Goal: Task Accomplishment & Management: Manage account settings

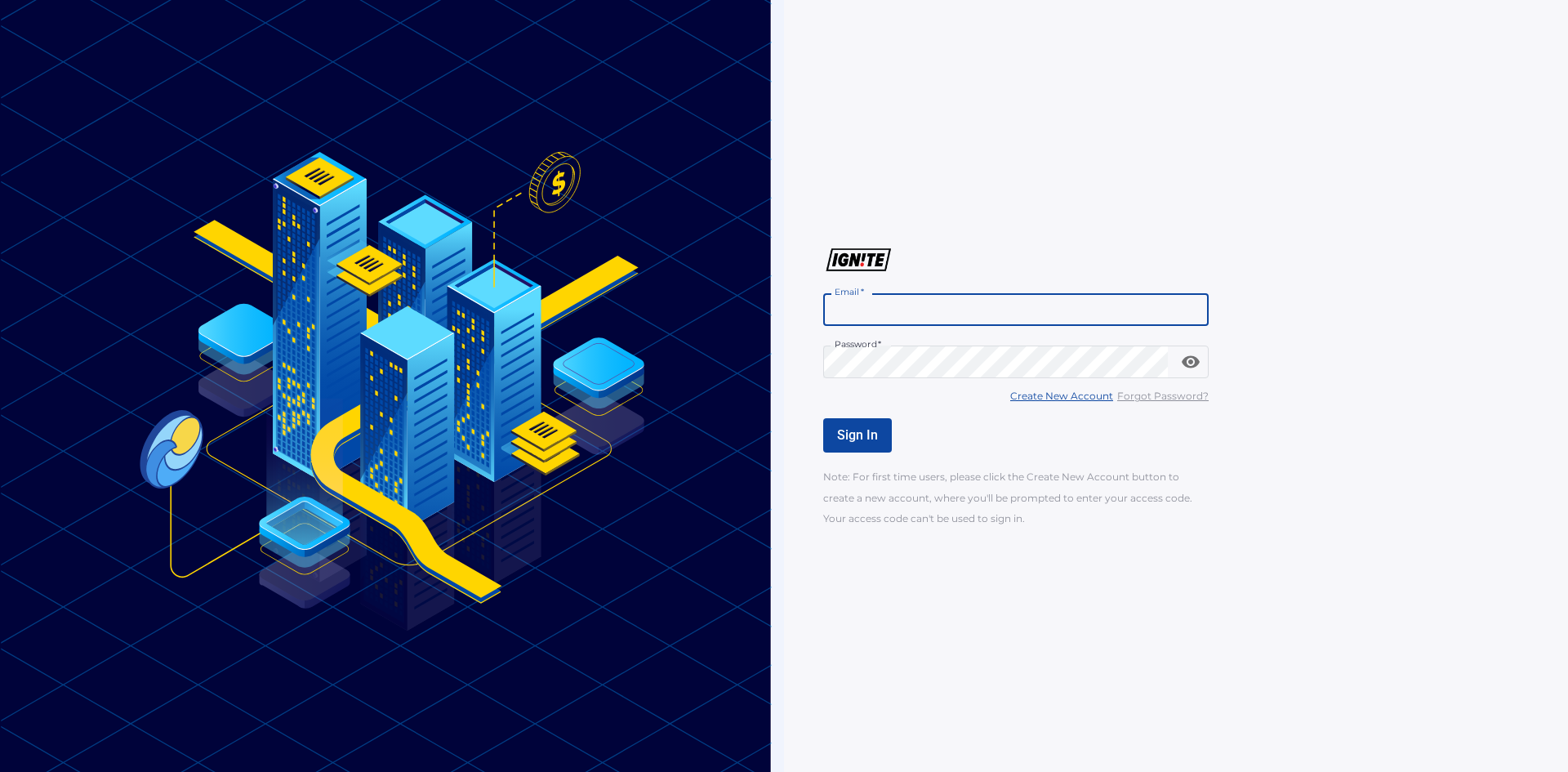
click at [834, 311] on input "Email   *" at bounding box center [1015, 309] width 386 height 33
type input "**********"
click at [1161, 397] on u "Forgot Password?" at bounding box center [1162, 396] width 92 height 13
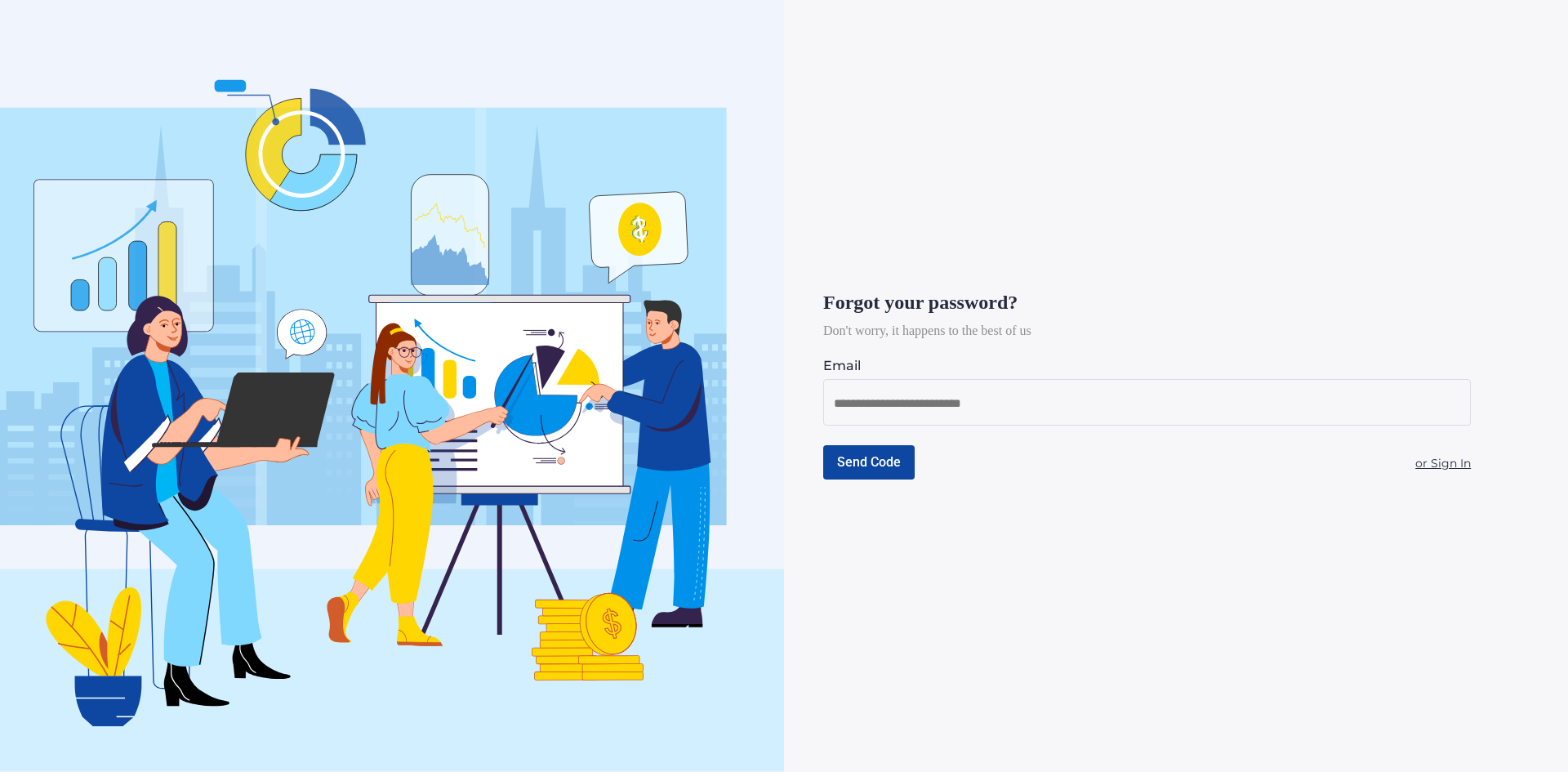
click at [870, 411] on input at bounding box center [1147, 403] width 626 height 21
type input "**********"
click at [863, 457] on span "Send Code" at bounding box center [869, 461] width 64 height 15
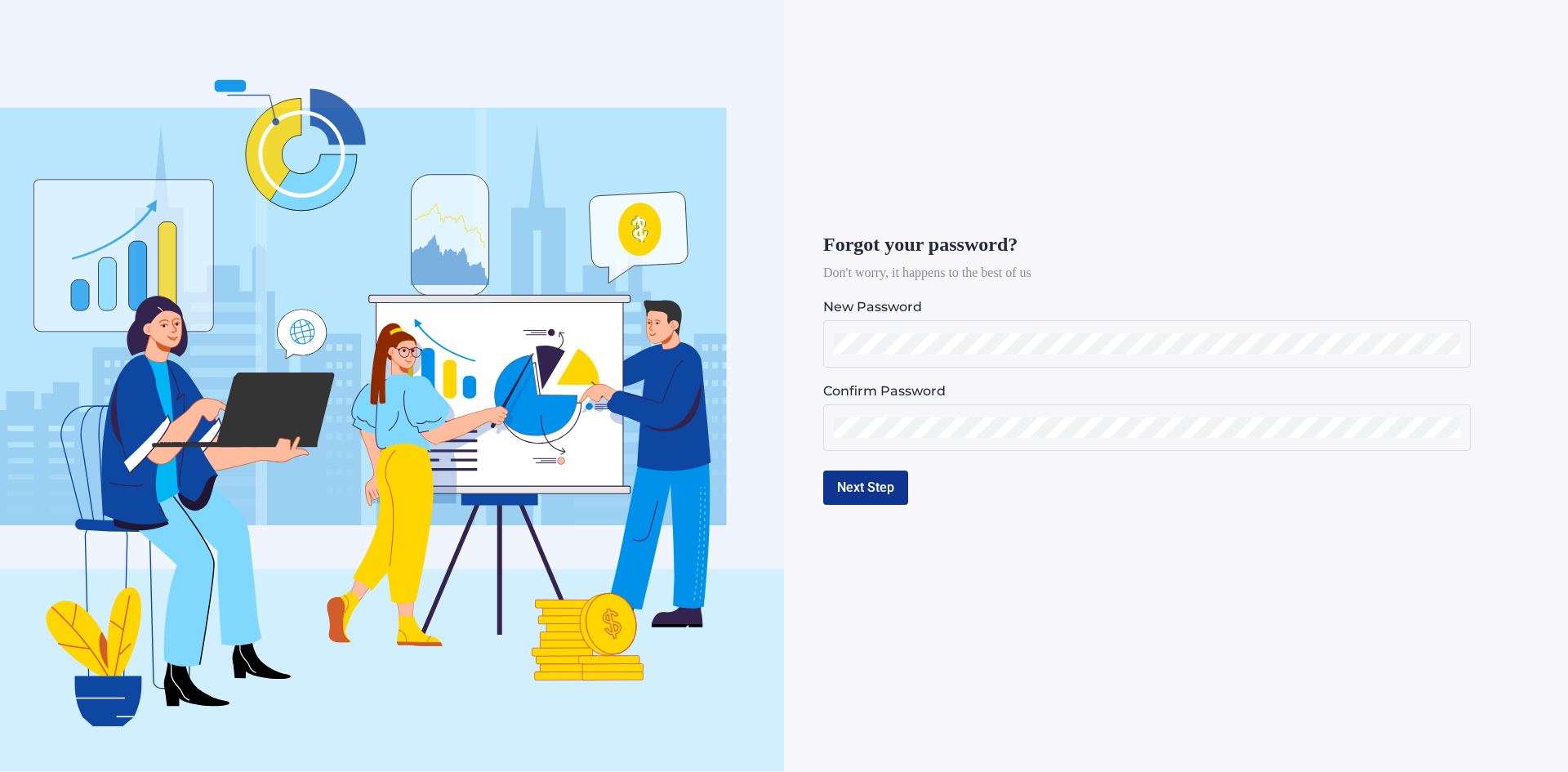
click at [852, 485] on button "Next Step" at bounding box center [866, 487] width 85 height 34
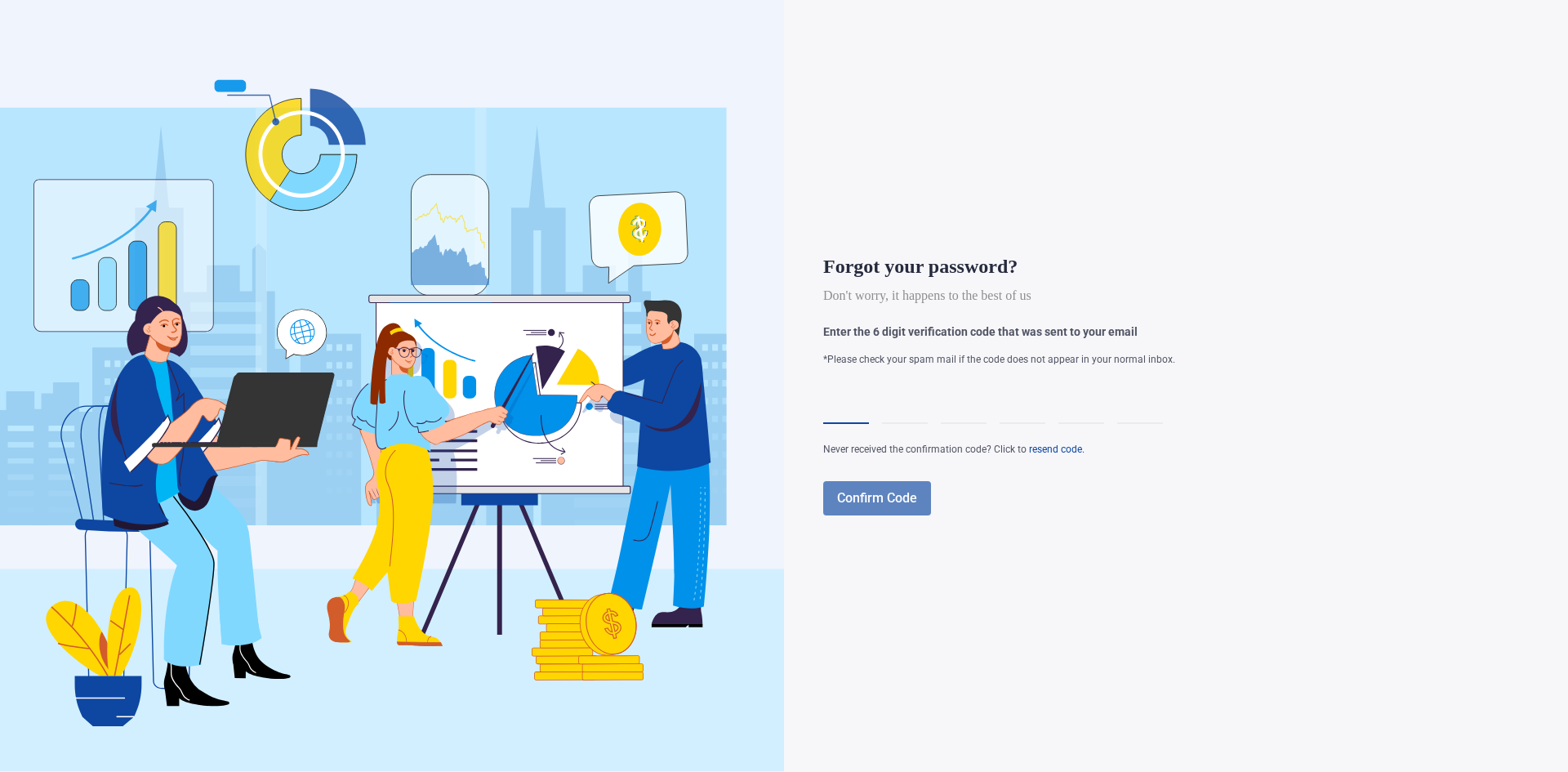
click at [841, 395] on div at bounding box center [846, 401] width 45 height 45
click at [839, 394] on div at bounding box center [846, 401] width 45 height 45
click at [844, 406] on div at bounding box center [846, 401] width 45 height 45
type input "*"
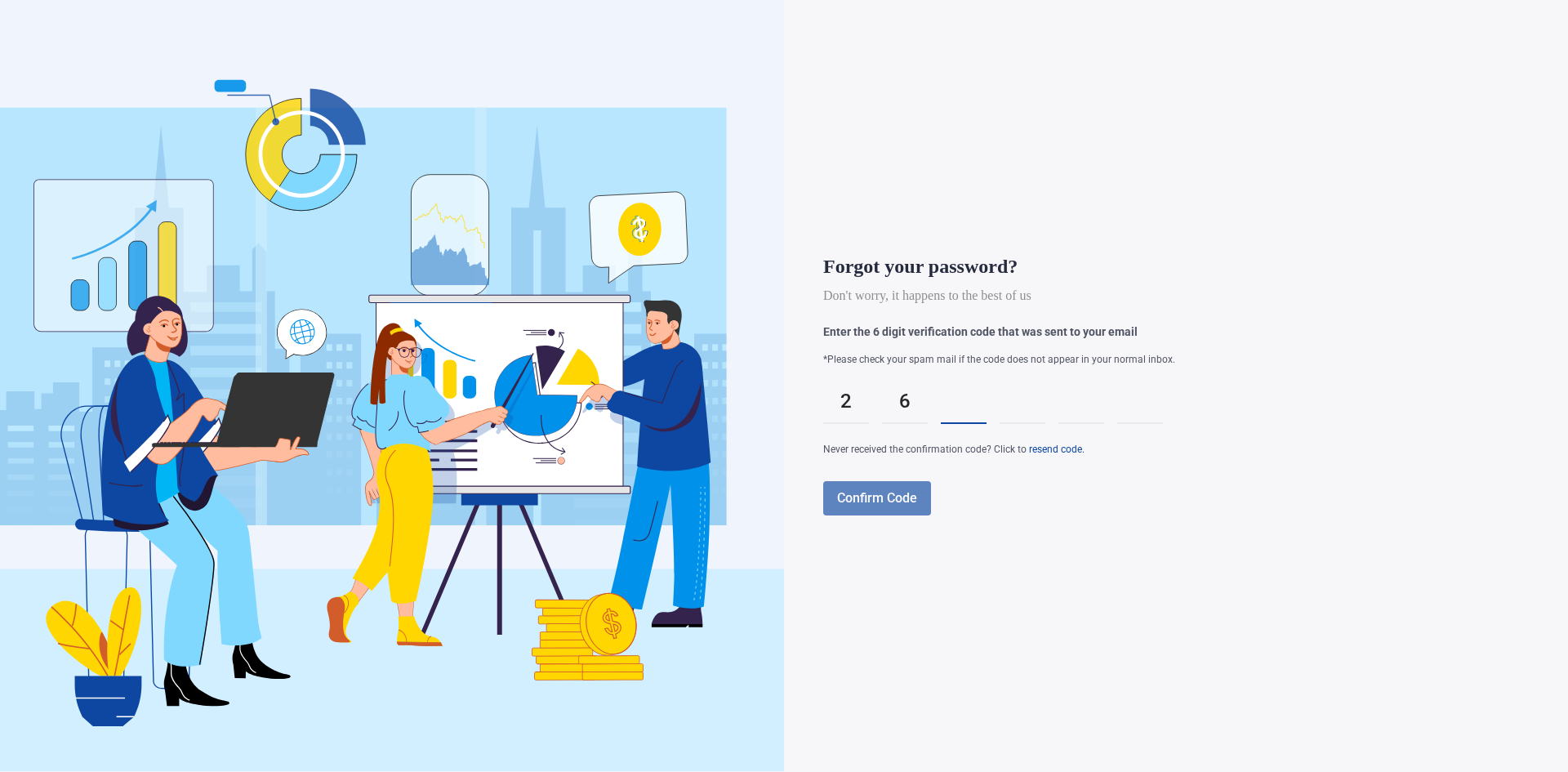
type input "*"
click at [907, 500] on span "Confirm Code" at bounding box center [877, 497] width 80 height 15
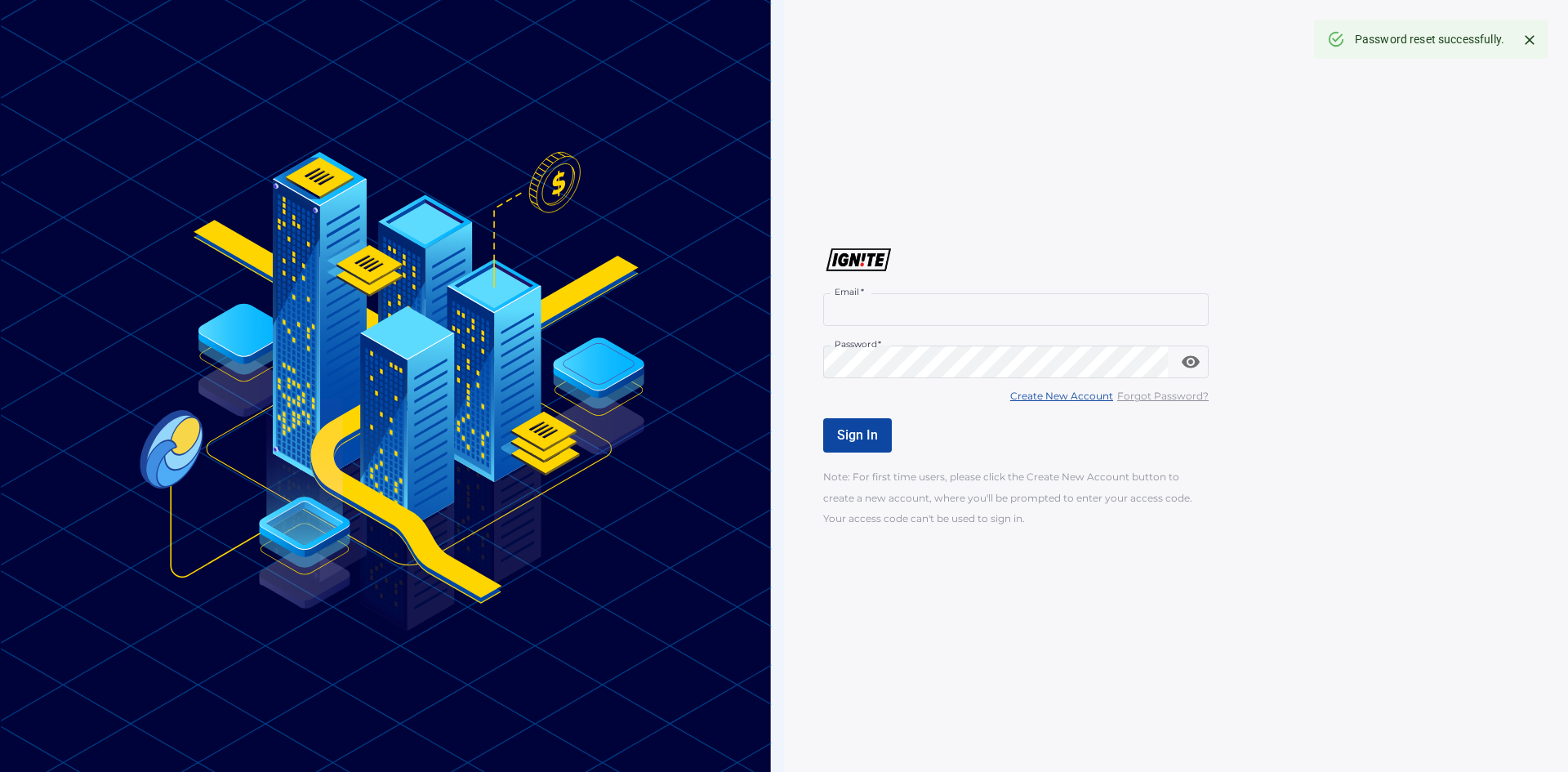
click at [849, 308] on input "Email   *" at bounding box center [1015, 309] width 386 height 33
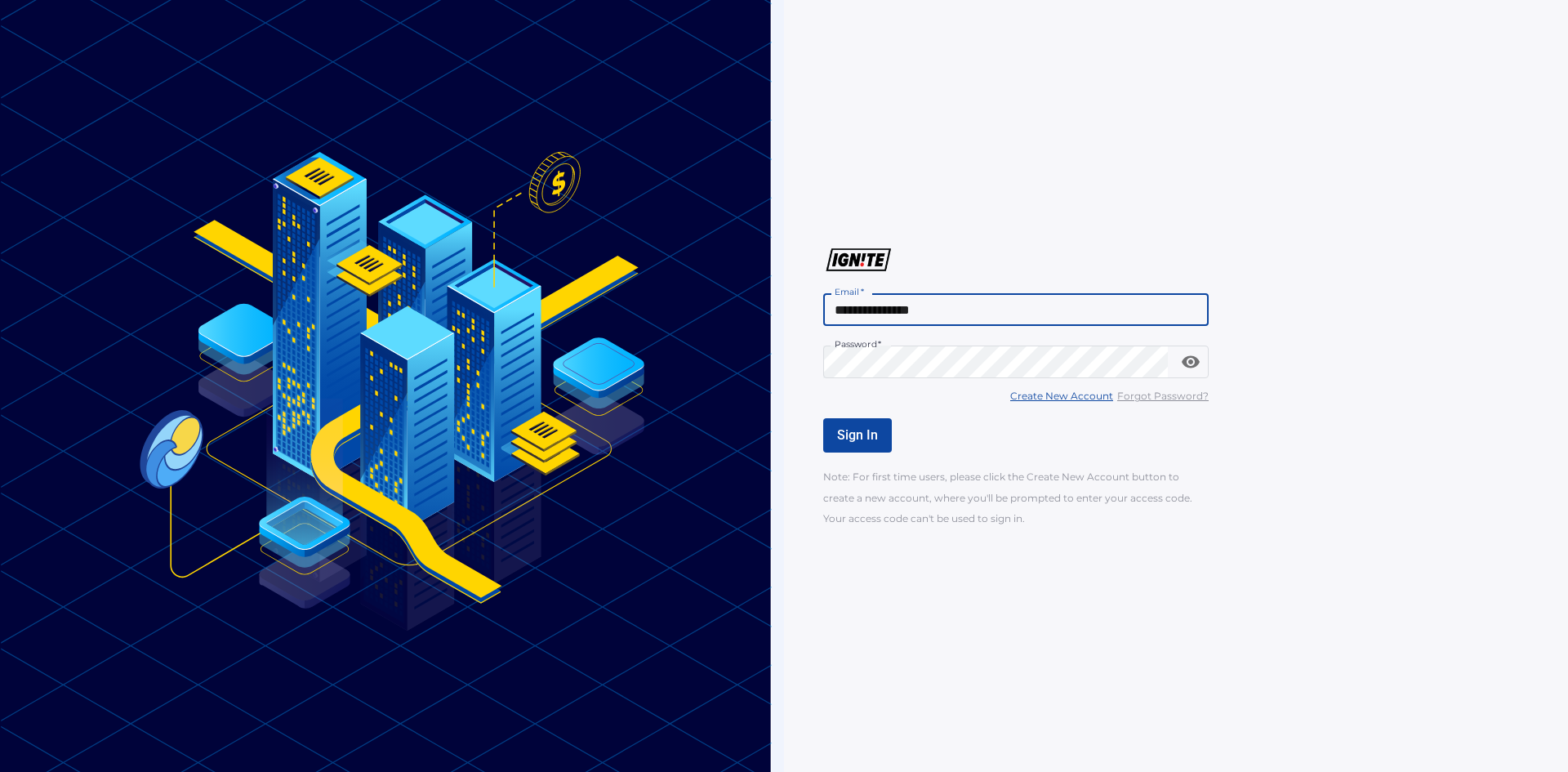
type input "**********"
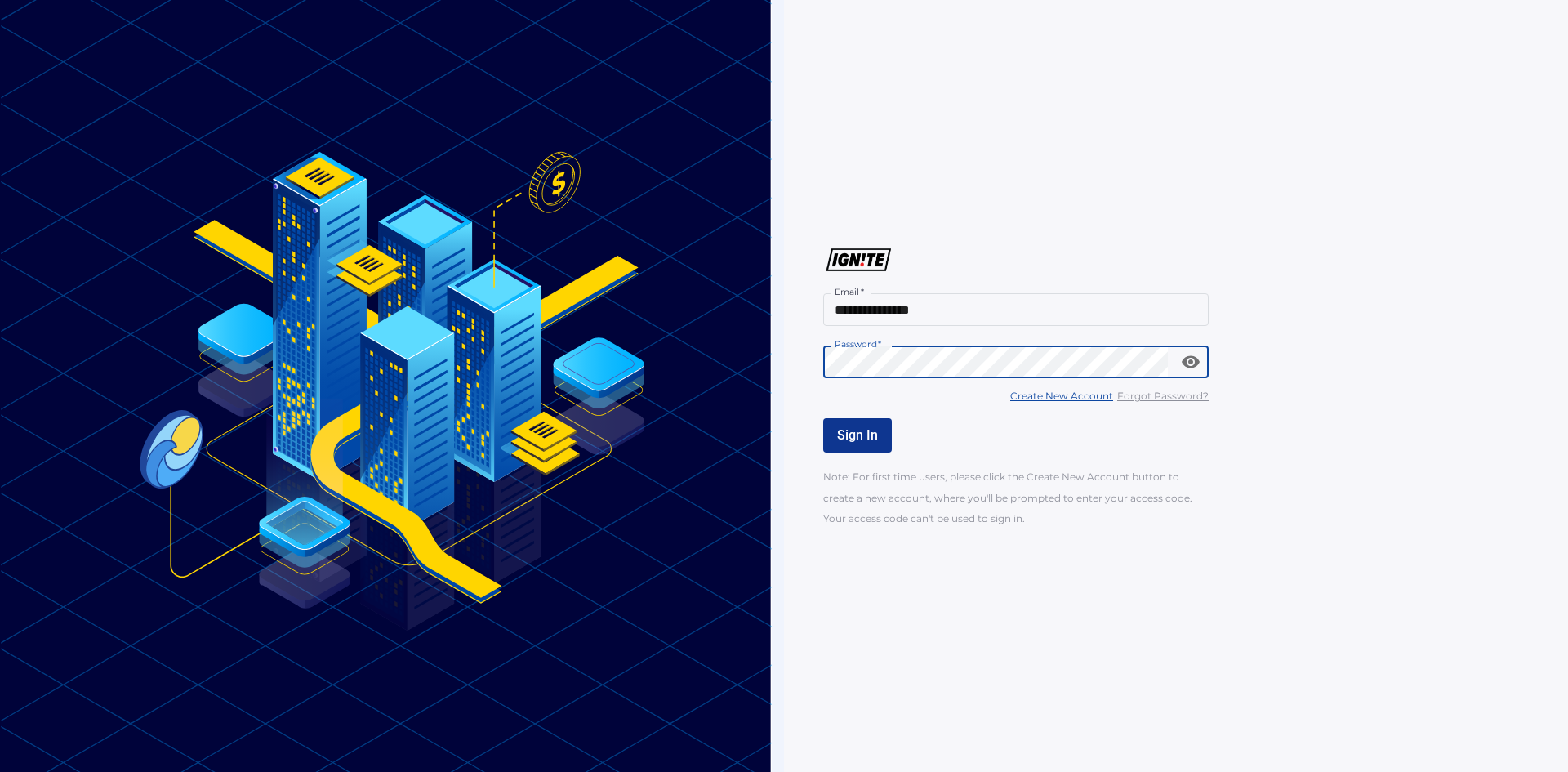
click at [850, 433] on span "Sign In" at bounding box center [858, 435] width 41 height 15
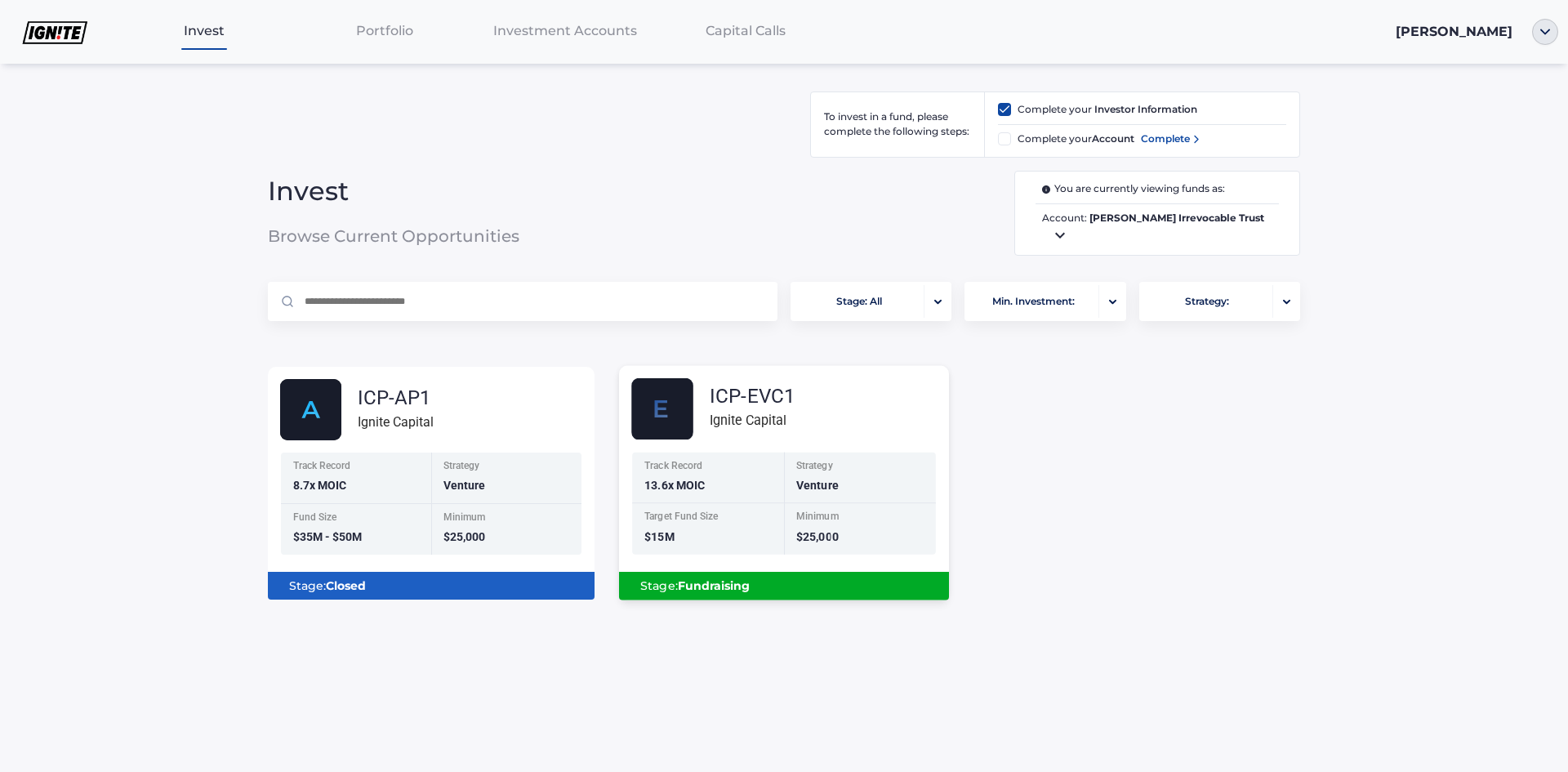
click at [734, 584] on b "Fundraising" at bounding box center [714, 586] width 73 height 15
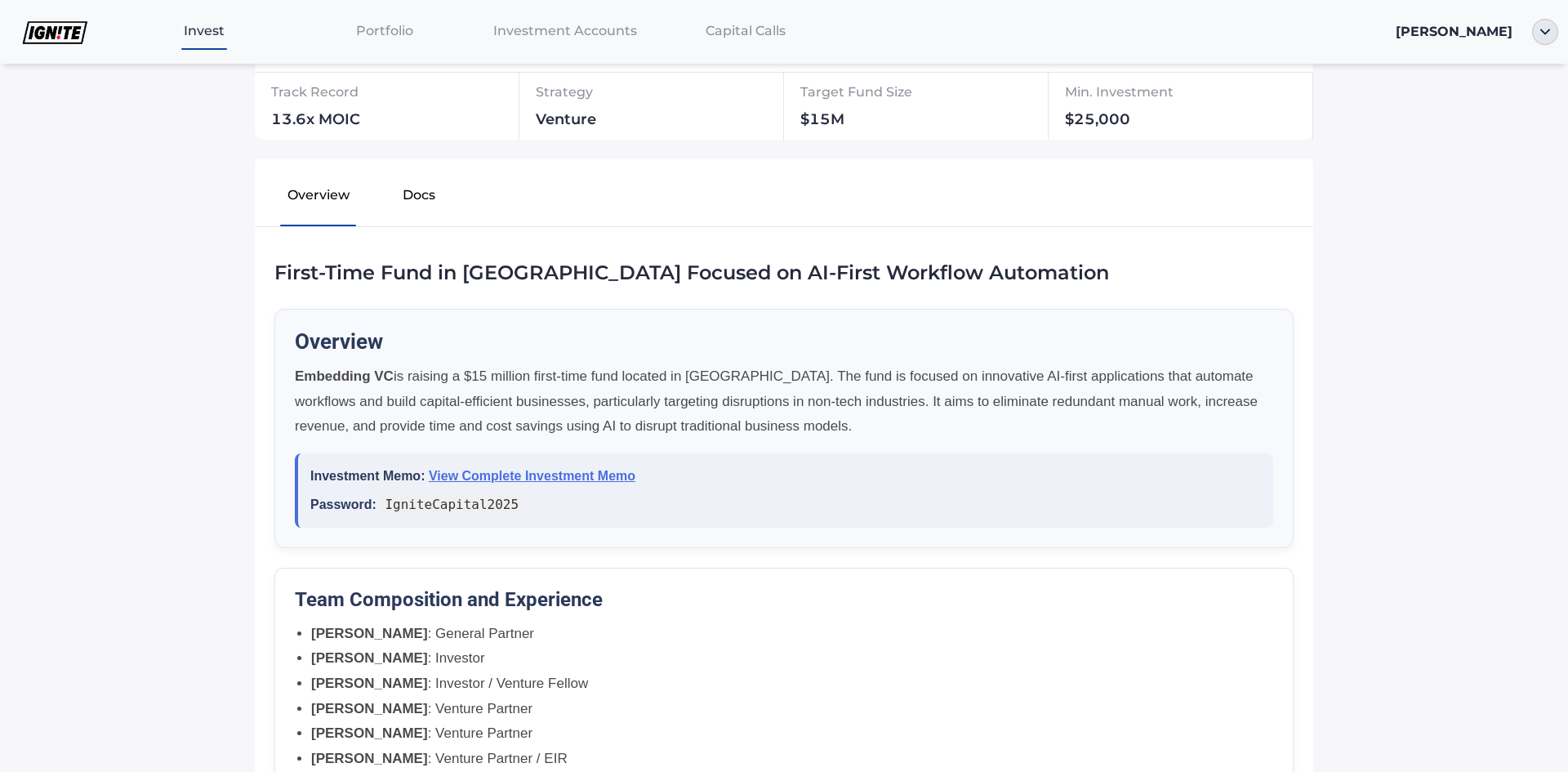
scroll to position [245, 0]
click at [550, 474] on link "View Complete Investment Memo" at bounding box center [533, 474] width 207 height 14
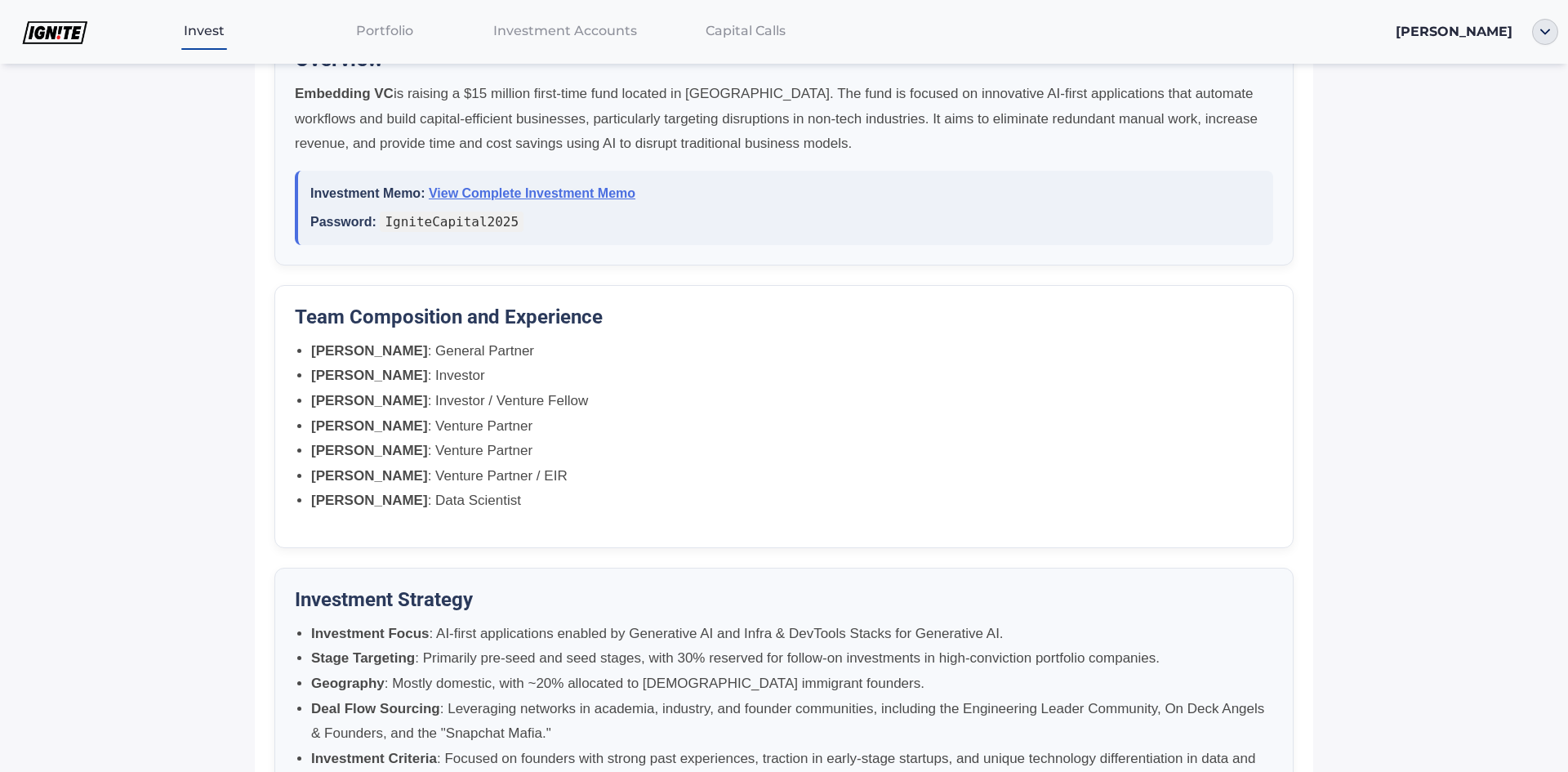
scroll to position [163, 0]
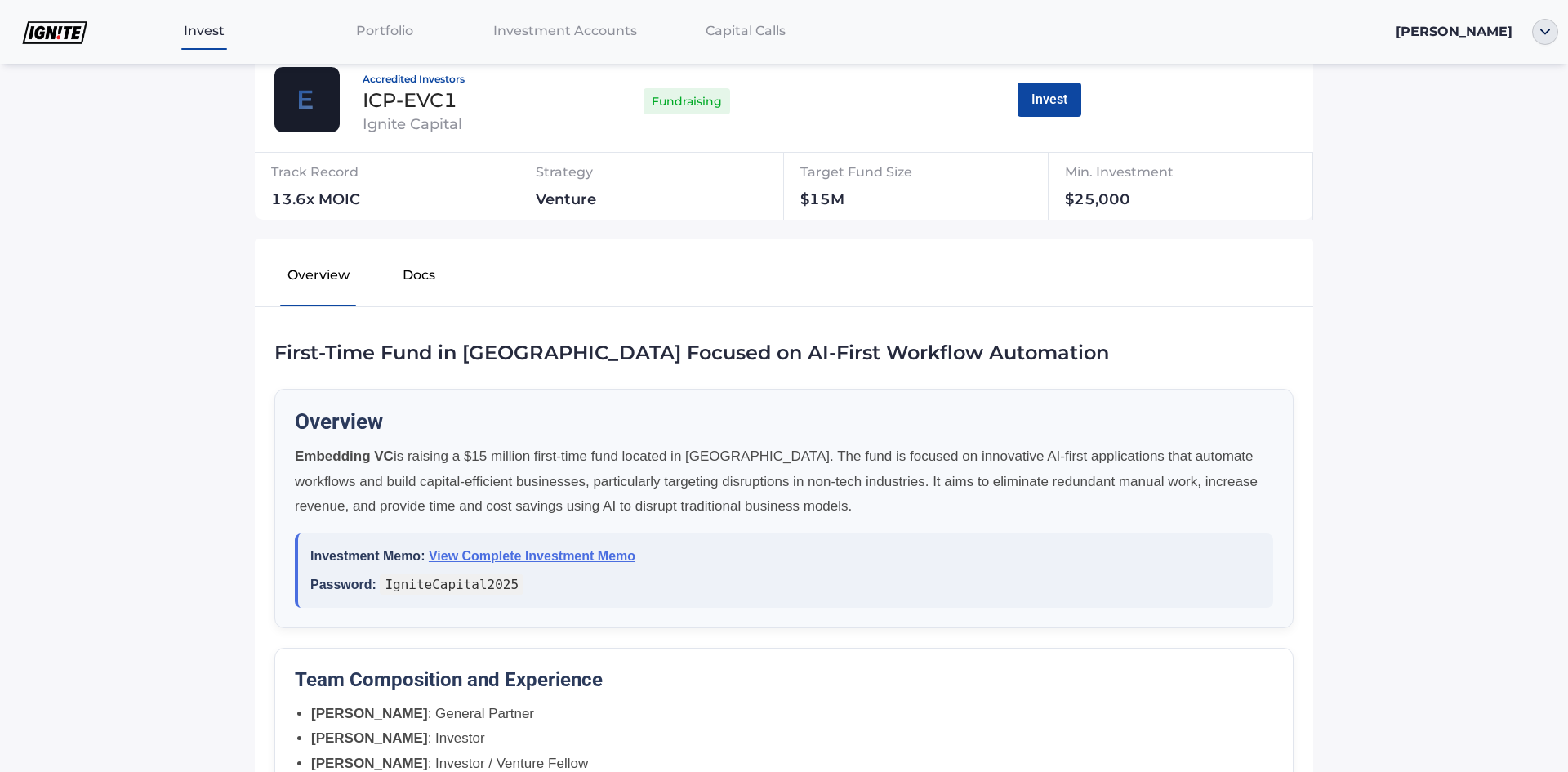
click at [409, 274] on button "Docs" at bounding box center [418, 279] width 101 height 53
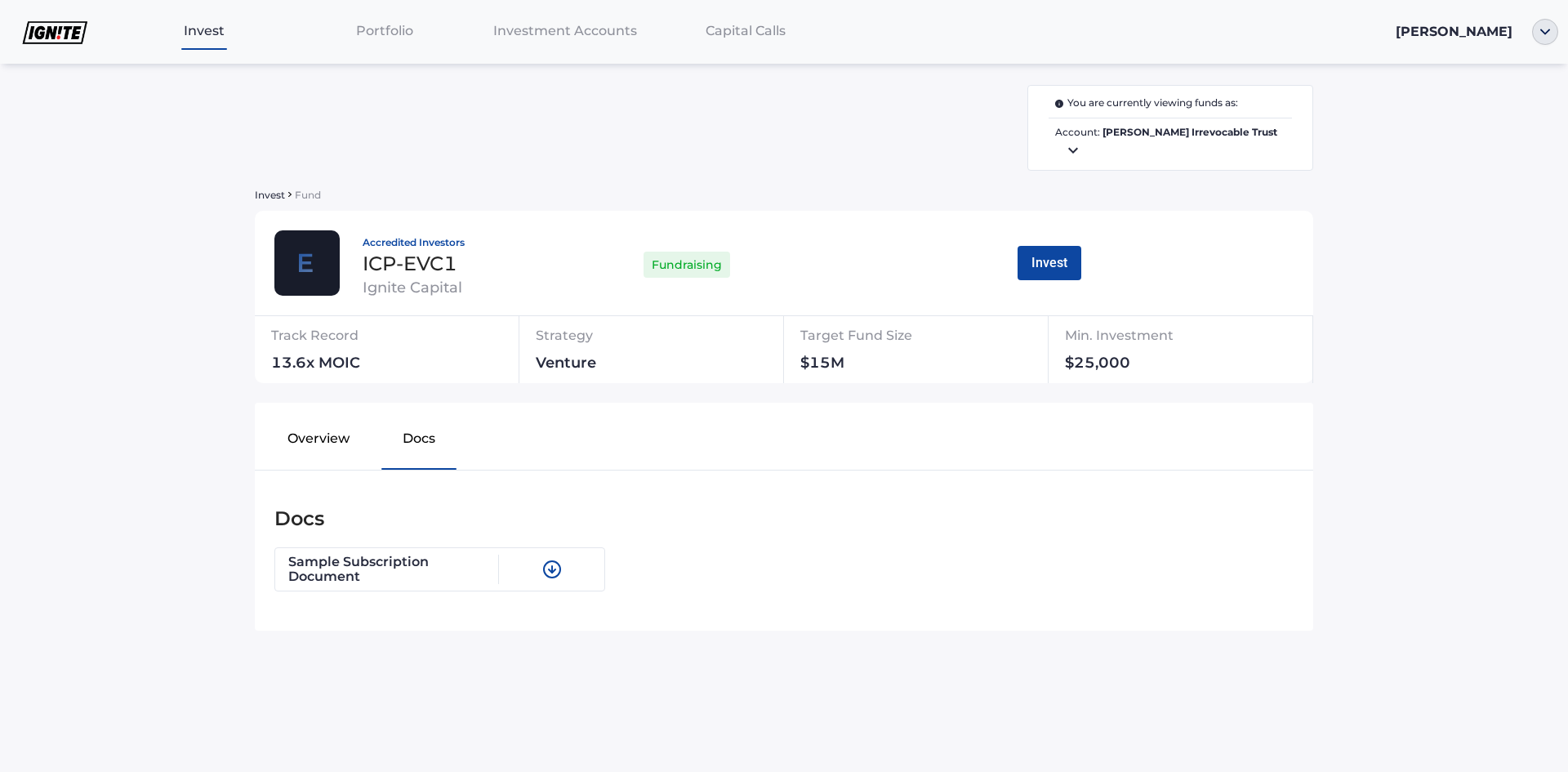
scroll to position [0, 0]
click at [1070, 151] on icon at bounding box center [1073, 151] width 20 height 20
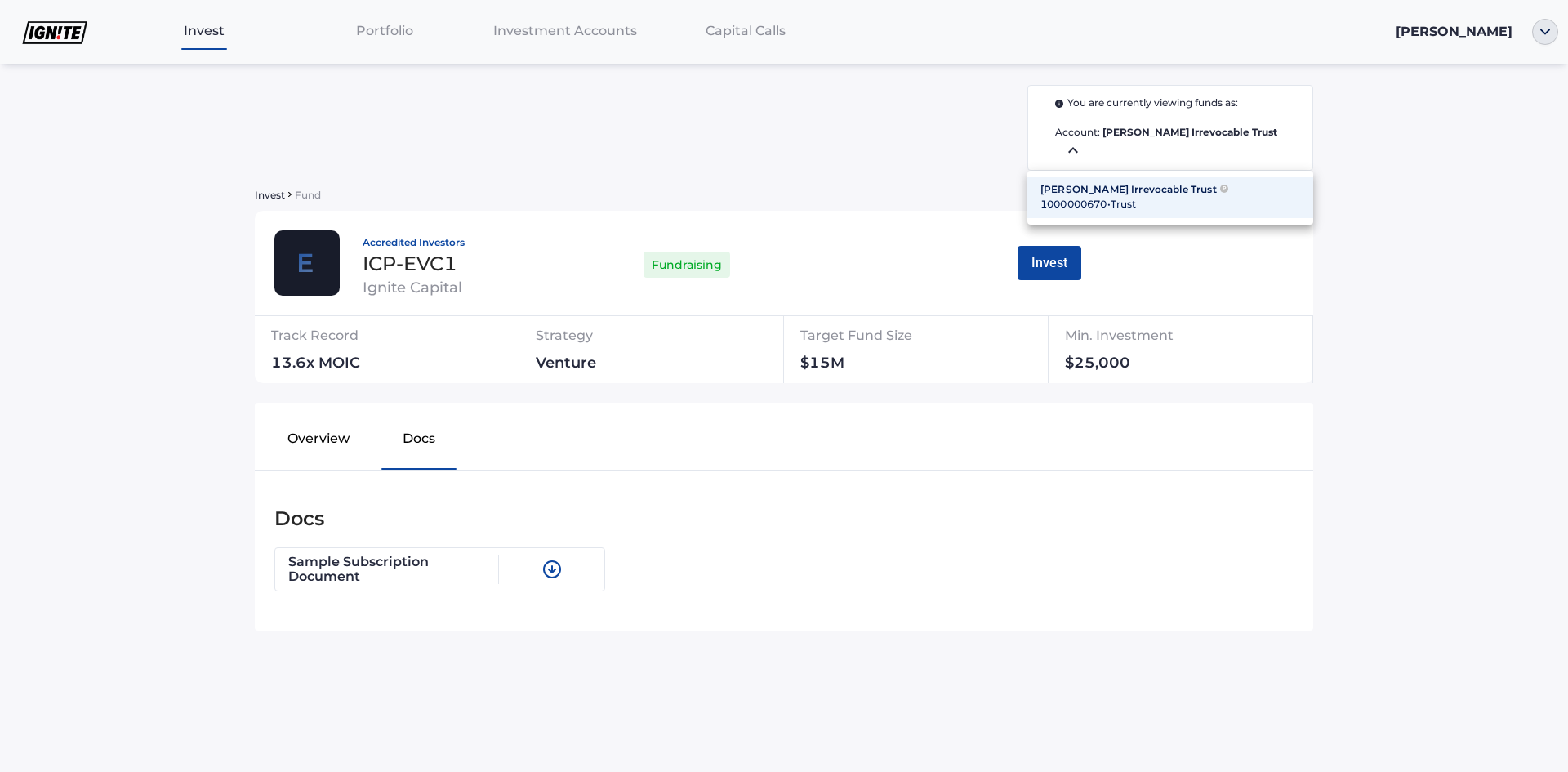
click at [1070, 151] on div at bounding box center [784, 386] width 1568 height 772
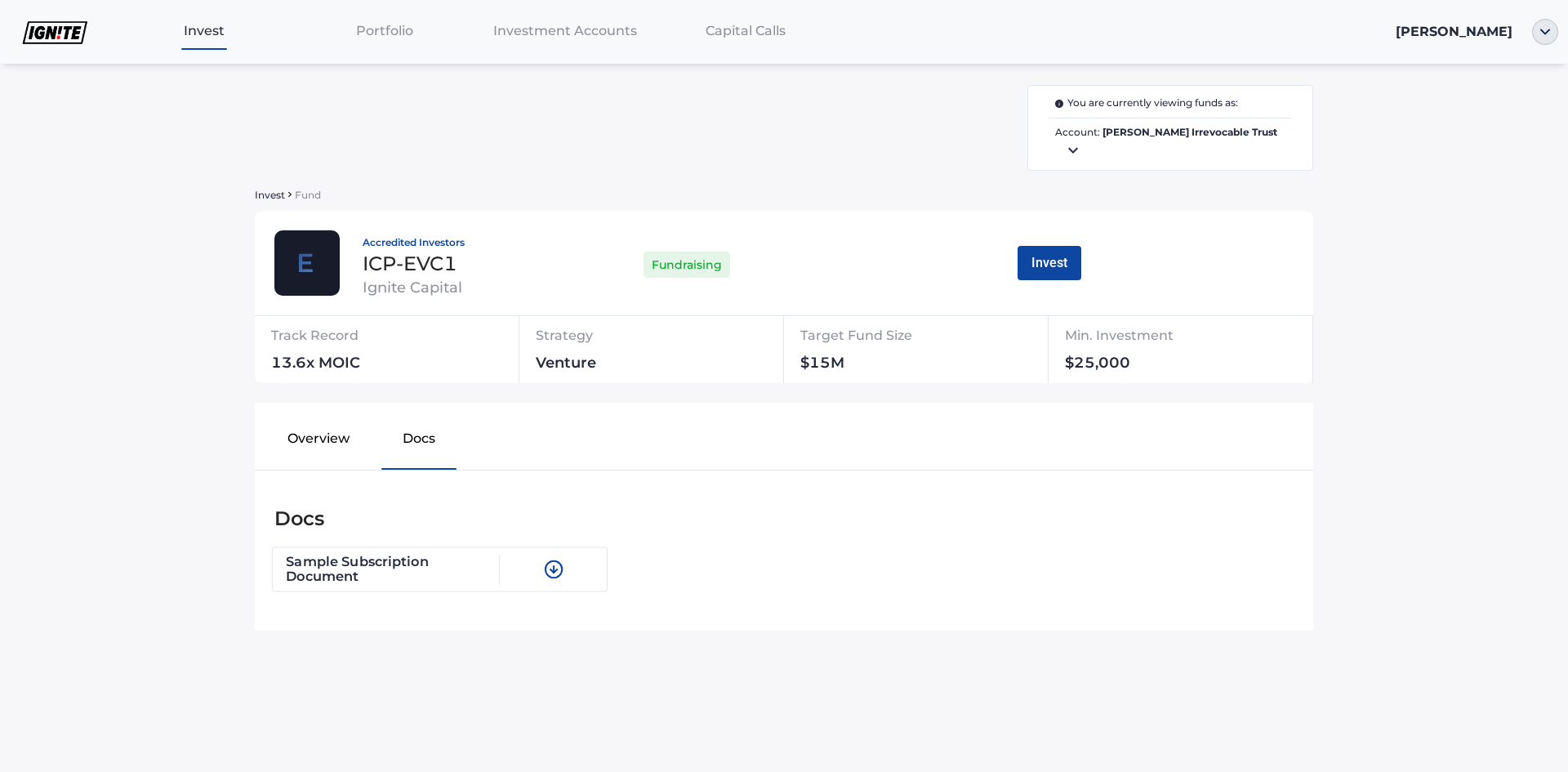
click at [552, 574] on img at bounding box center [554, 569] width 20 height 20
click at [1546, 36] on img "button" at bounding box center [1545, 32] width 26 height 26
click at [1545, 37] on img "button" at bounding box center [1545, 32] width 26 height 26
click at [1473, 62] on link "Profile" at bounding box center [1496, 62] width 107 height 16
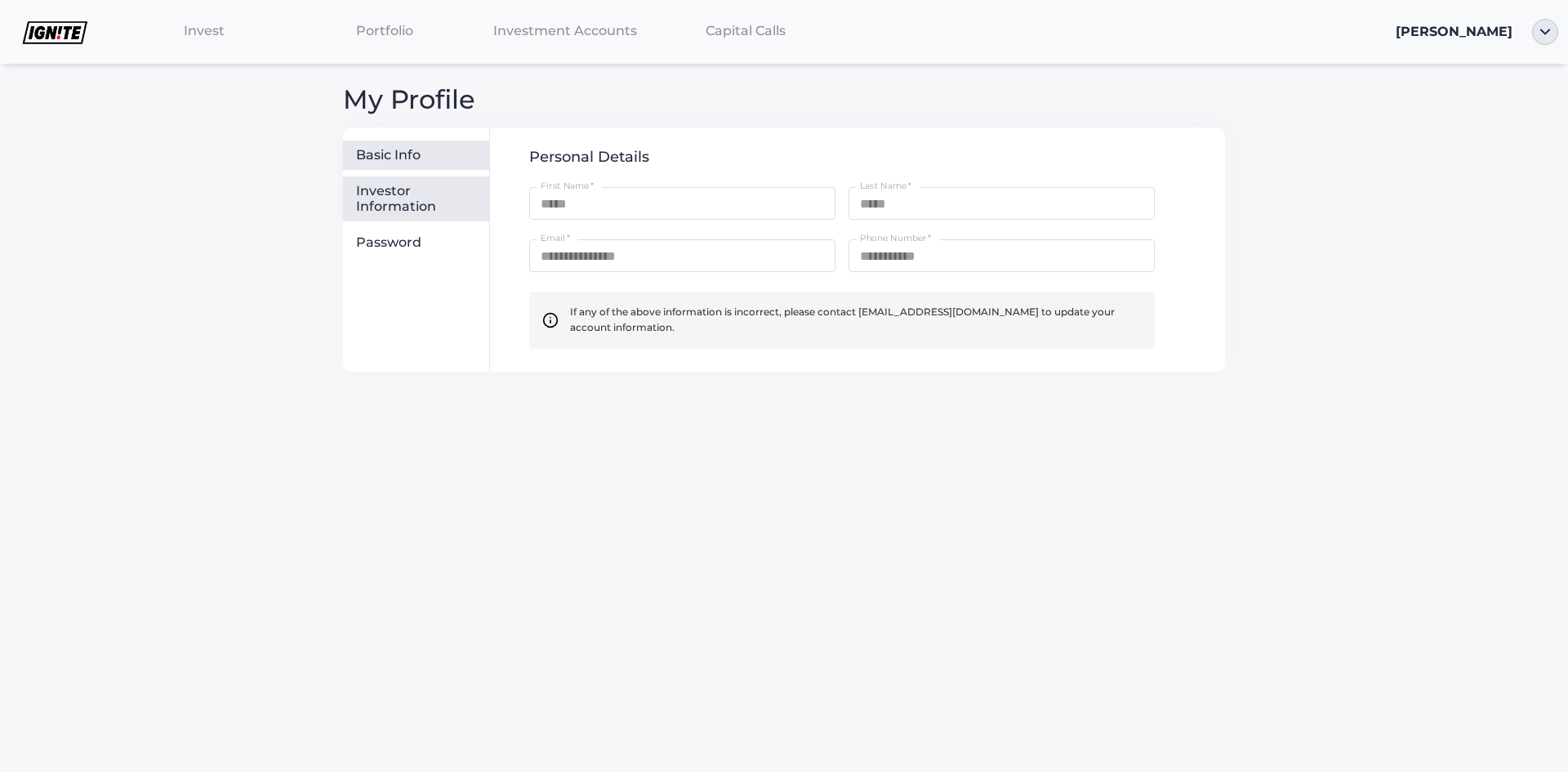
click at [391, 208] on div "Investor Information" at bounding box center [419, 199] width 127 height 32
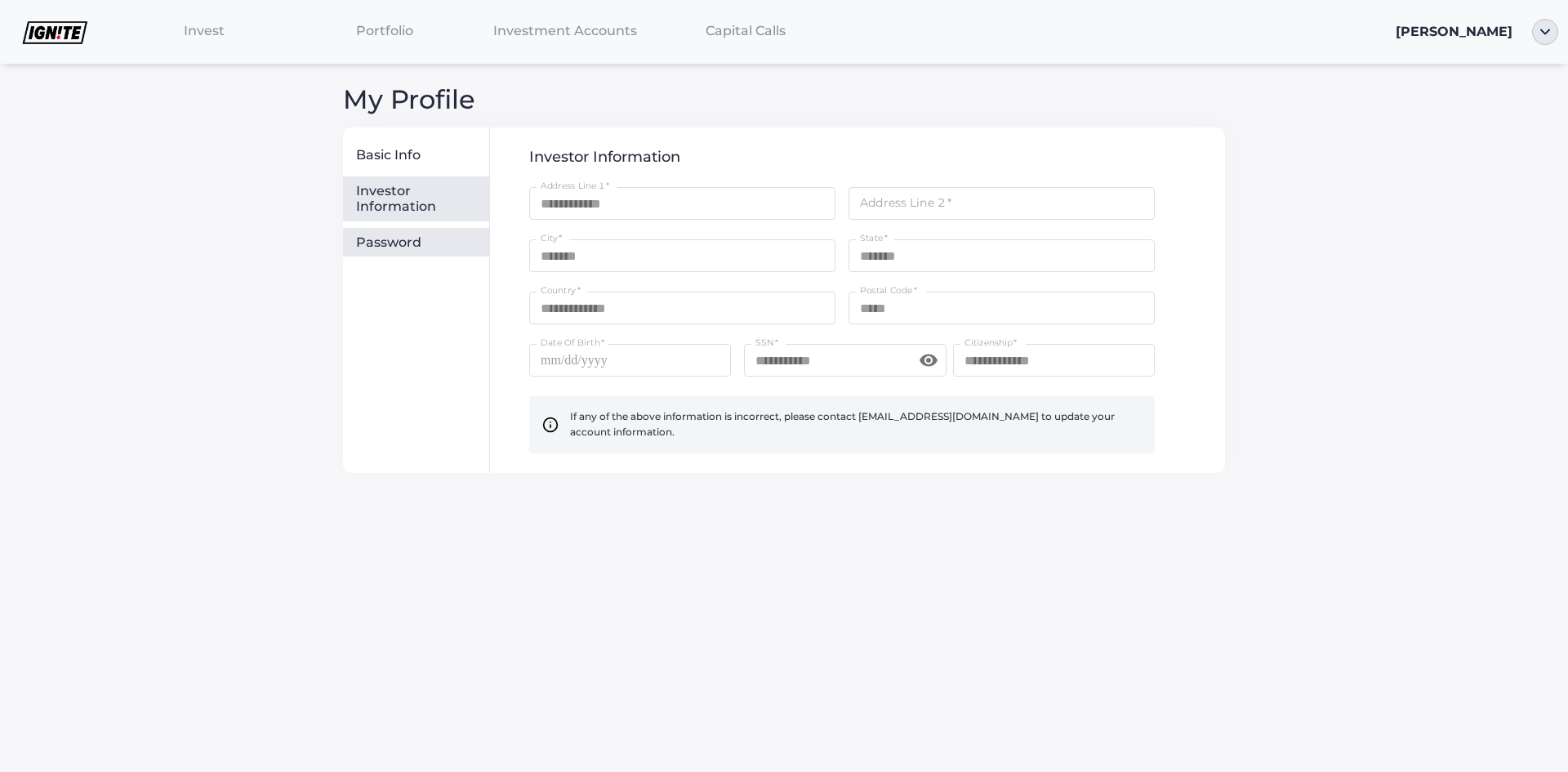
click at [384, 239] on div "Password" at bounding box center [419, 242] width 127 height 16
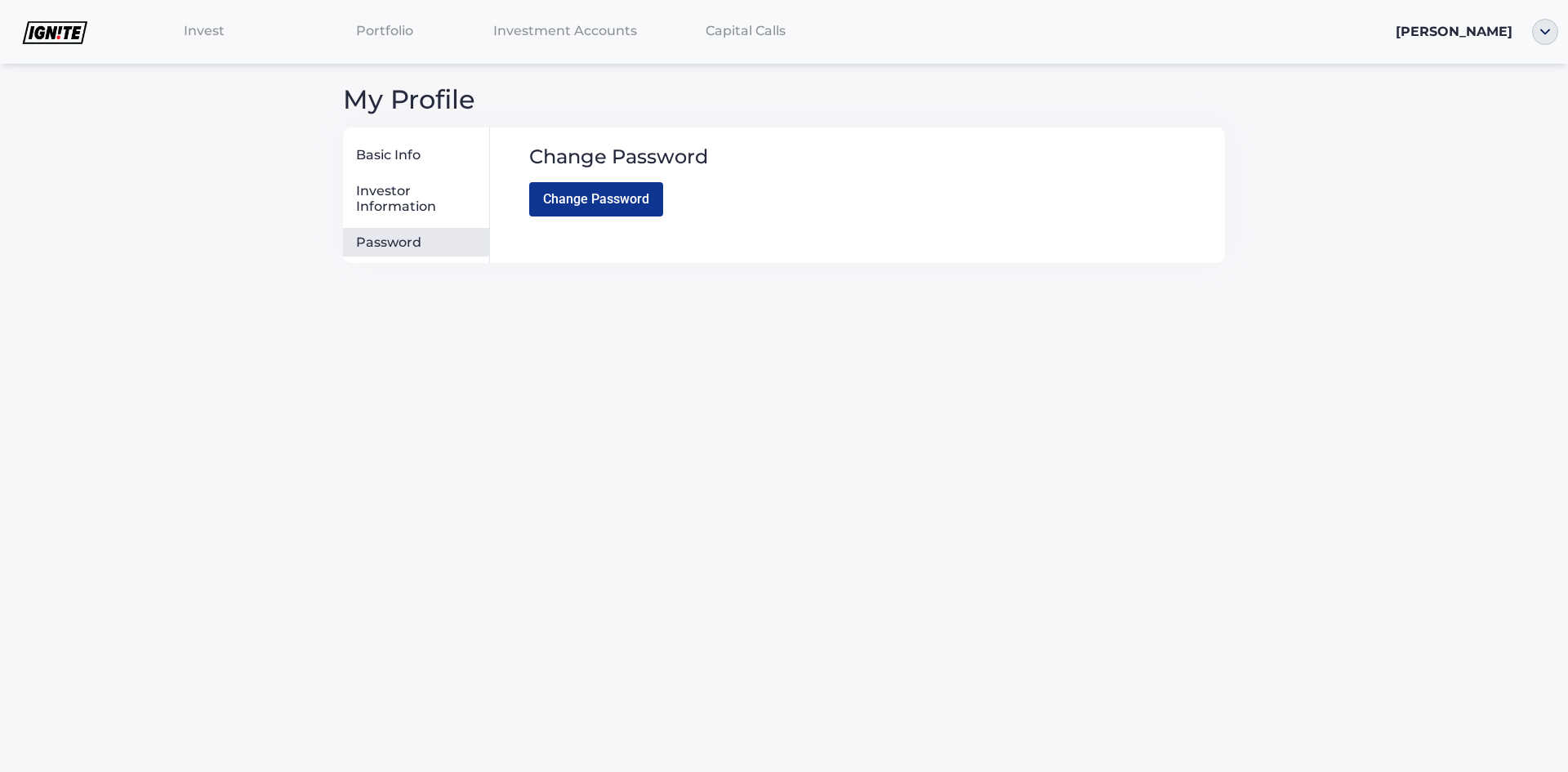
click at [606, 200] on button "Change Password" at bounding box center [596, 200] width 134 height 34
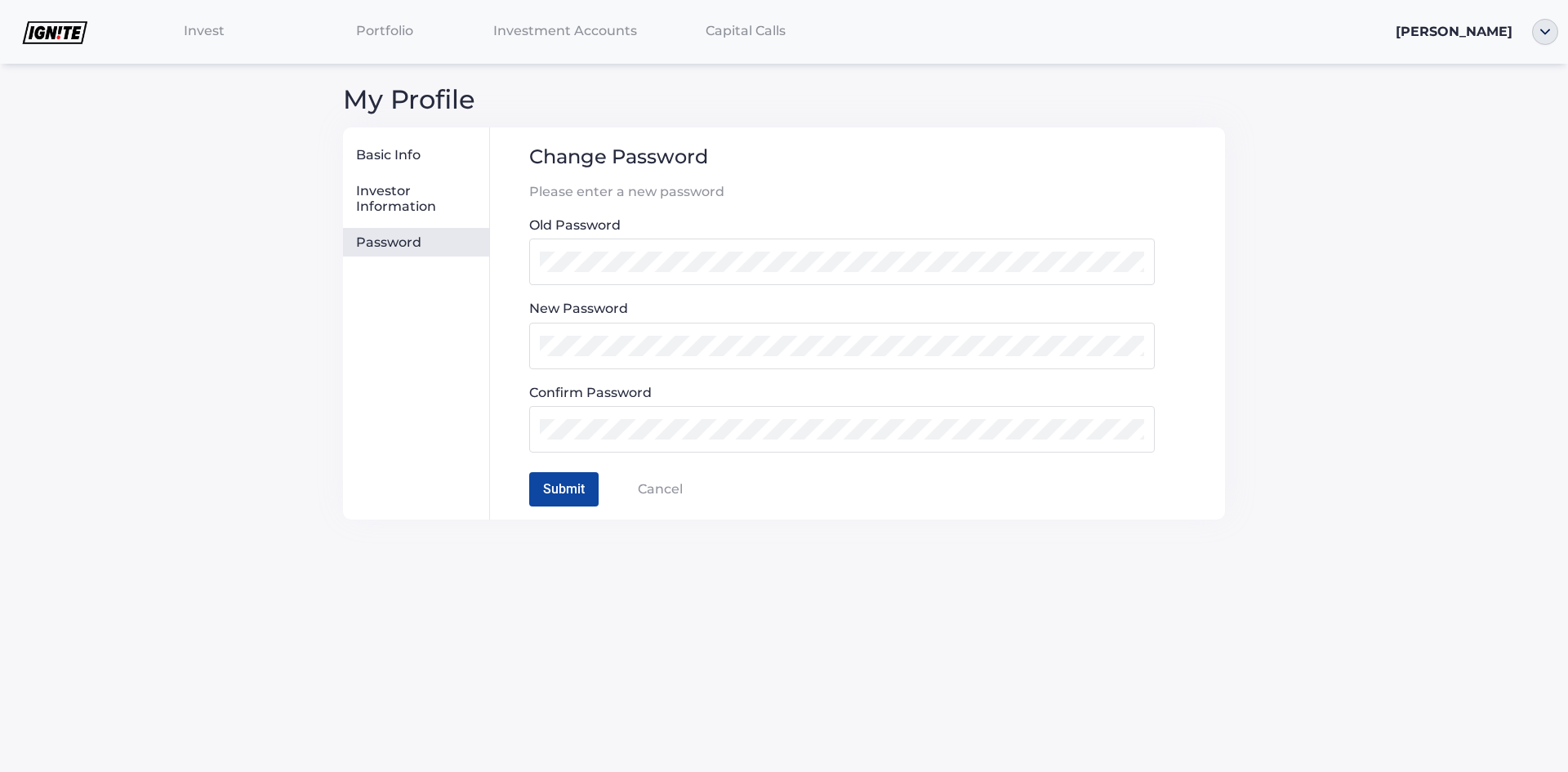
click at [673, 489] on span "Cancel" at bounding box center [641, 489] width 84 height 15
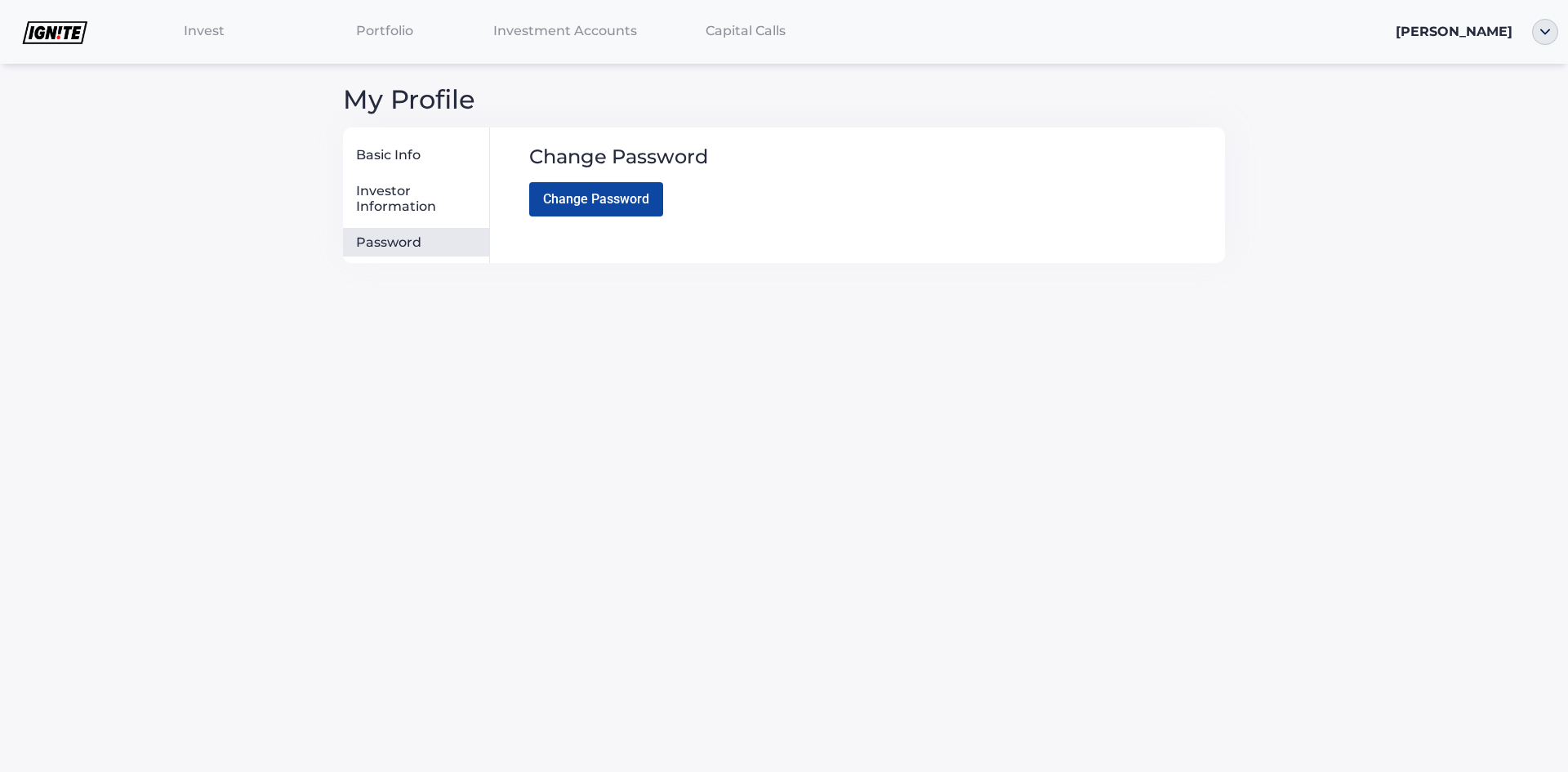
click at [208, 34] on span "Invest" at bounding box center [204, 30] width 41 height 15
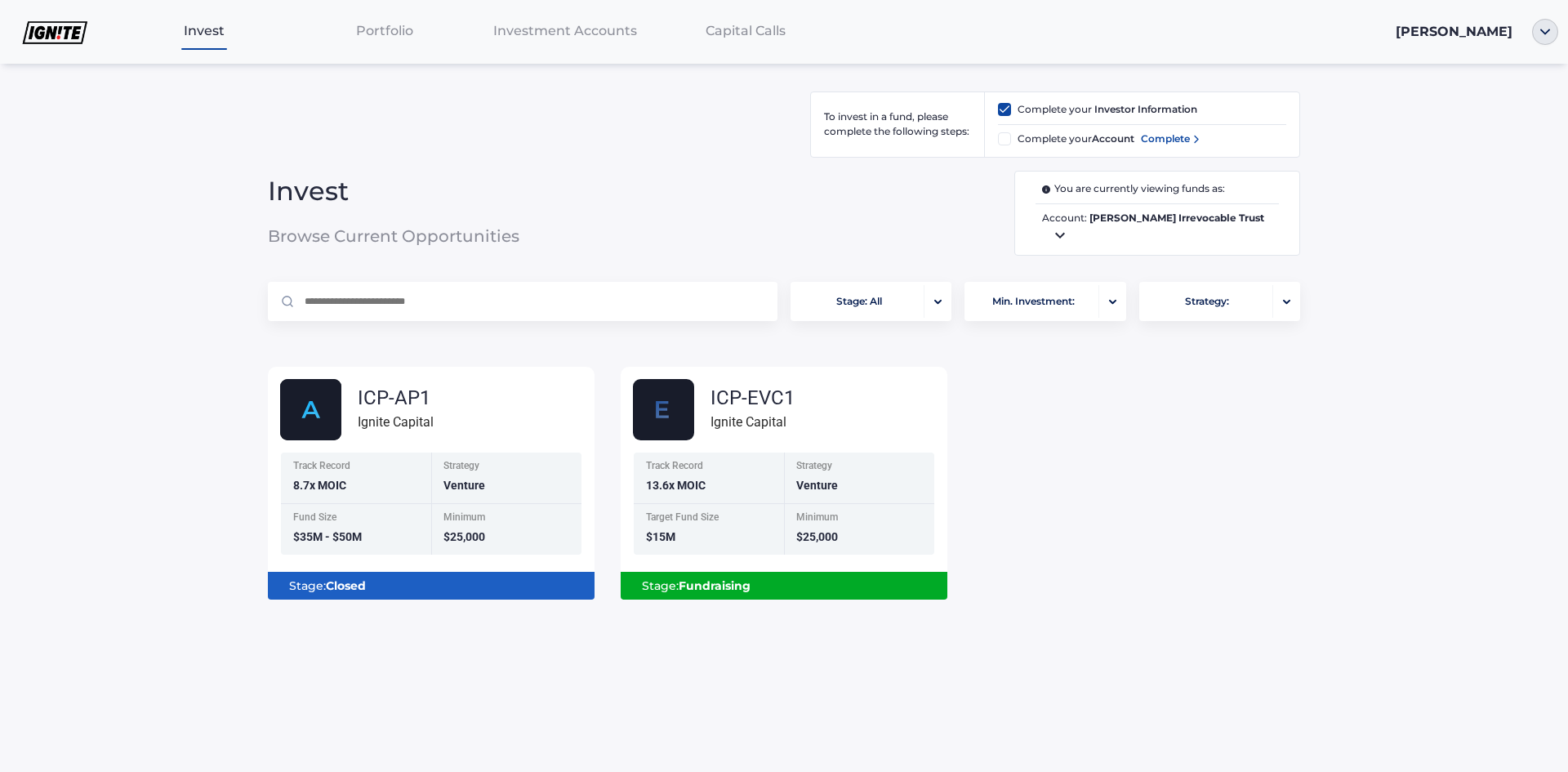
click at [394, 24] on div "Portfolio" at bounding box center [384, 30] width 181 height 34
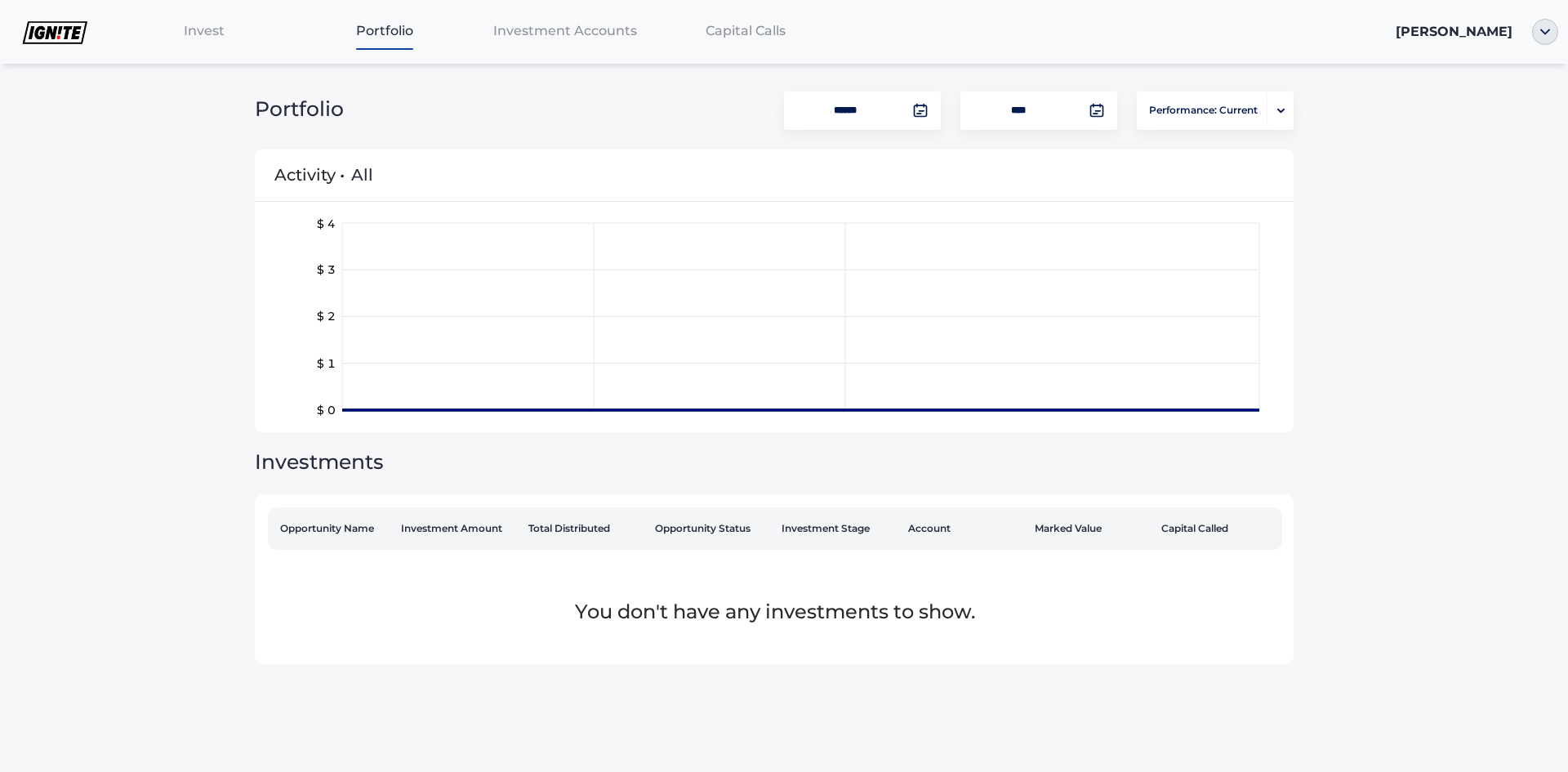
click at [545, 34] on span "Investment Accounts" at bounding box center [565, 30] width 143 height 15
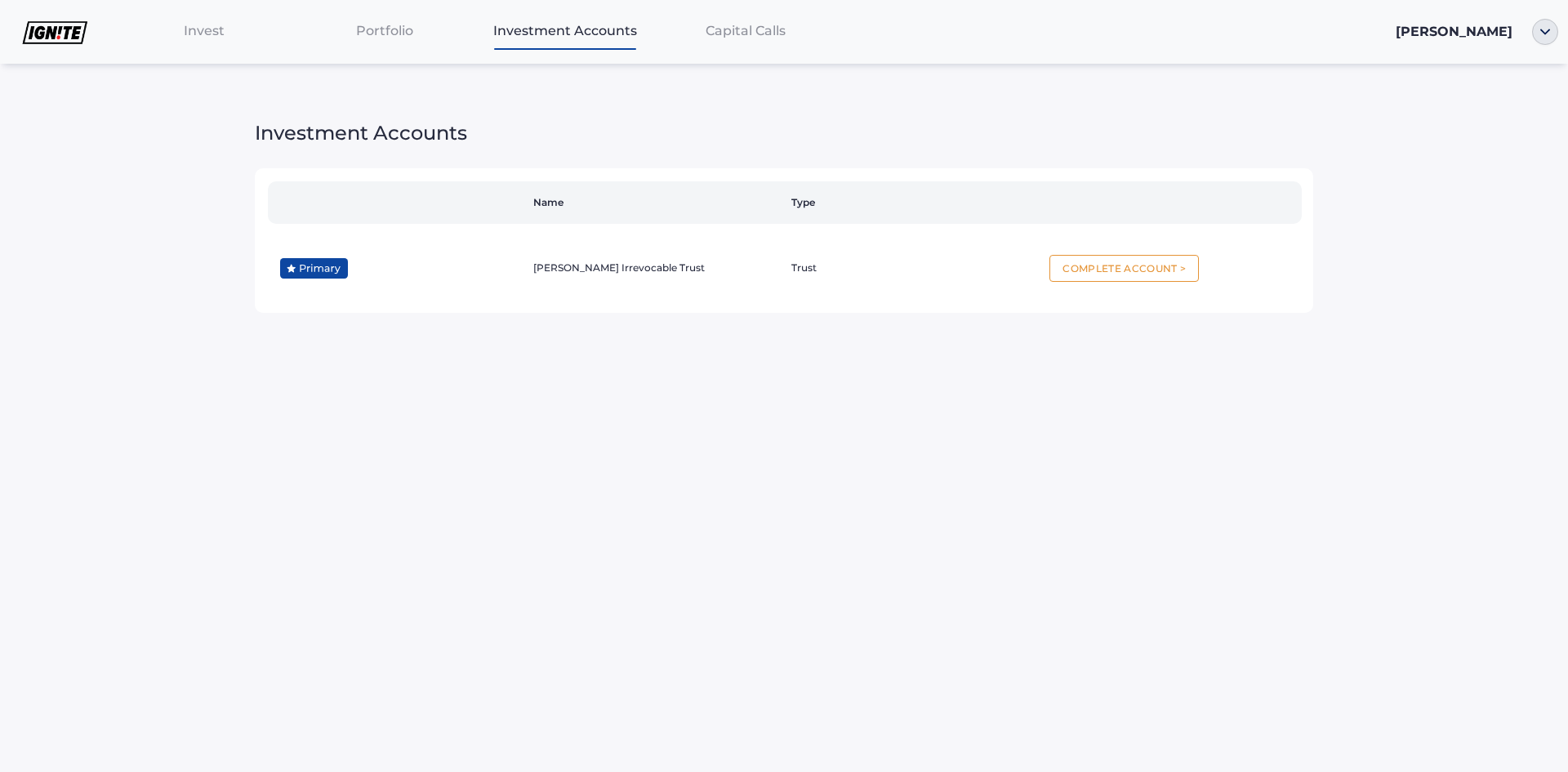
click at [741, 33] on span "Capital Calls" at bounding box center [746, 30] width 80 height 15
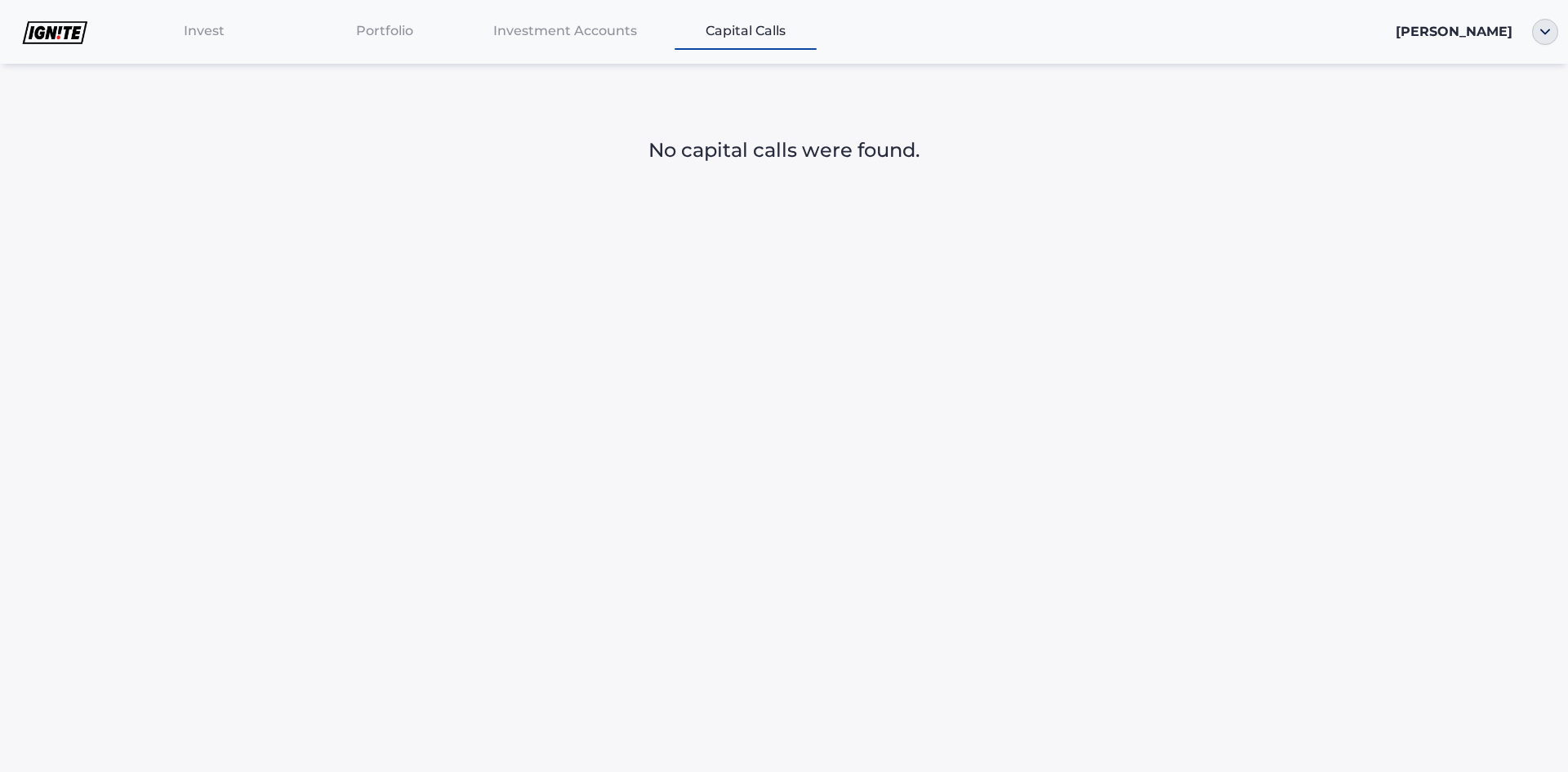
click at [571, 31] on span "Investment Accounts" at bounding box center [565, 30] width 143 height 15
